Goal: Information Seeking & Learning: Learn about a topic

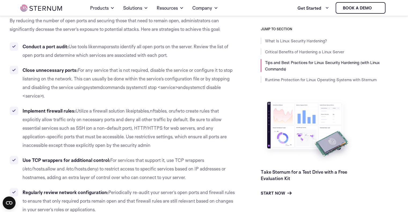
scroll to position [988, 0]
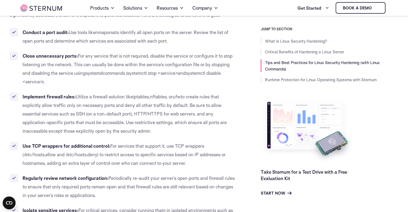
click at [221, 133] on li "Implement firewall rules: Utilize a firewall solution like iptables , nftables …" at bounding box center [123, 113] width 227 height 43
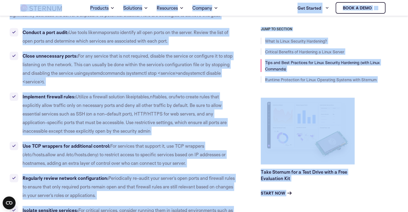
copy body "Skip to content Home Products Sternum Platform Built-in memory protection, gran…"
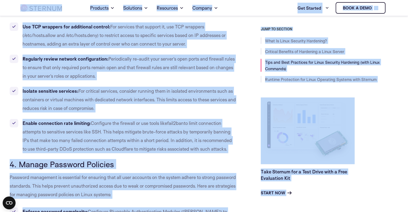
scroll to position [1303, 0]
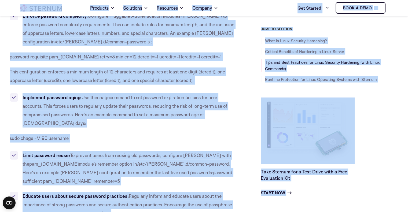
click at [141, 79] on span "), and one special character (" at bounding box center [148, 80] width 58 height 6
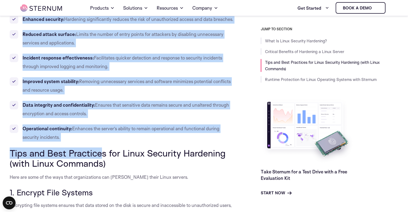
scroll to position [318, 0]
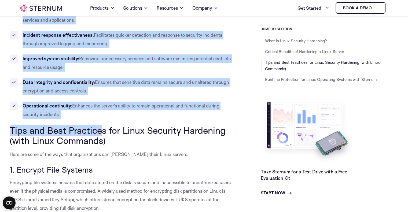
drag, startPoint x: 9, startPoint y: 101, endPoint x: 107, endPoint y: 112, distance: 98.6
copy div "Critical Benefits of Hardening a Linux Server Linux hardening provides many ben…"
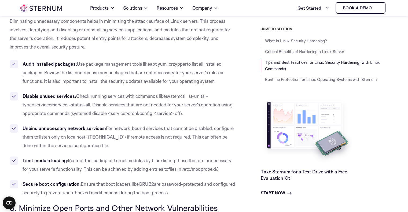
scroll to position [881, 0]
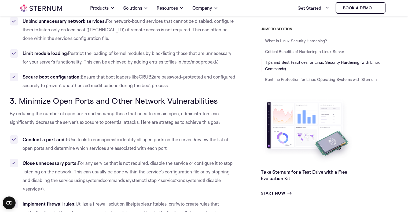
click at [65, 123] on span "By reducing the number of open ports and securing those that need to remain ope…" at bounding box center [115, 118] width 211 height 14
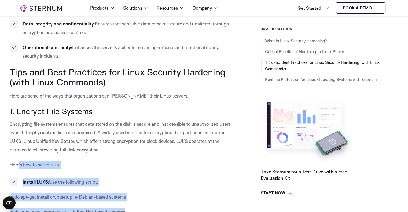
scroll to position [377, 0]
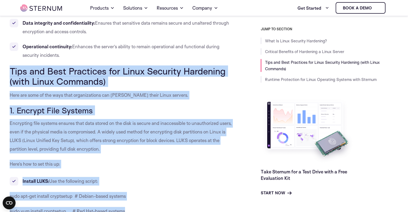
drag, startPoint x: 145, startPoint y: 155, endPoint x: 7, endPoint y: 64, distance: 165.3
copy div "Lore ips Dolo Sitametco adi Elits Doeiusmo Temporinc (utla Etdol Magnaali) Enim…"
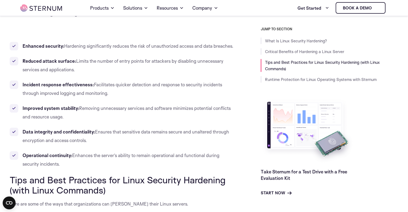
scroll to position [189, 0]
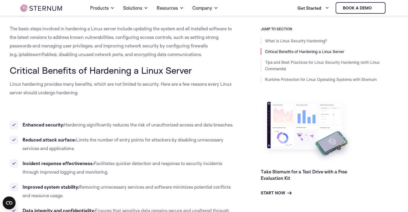
drag, startPoint x: 77, startPoint y: 134, endPoint x: 39, endPoint y: 87, distance: 60.4
